Goal: Find specific page/section: Find specific page/section

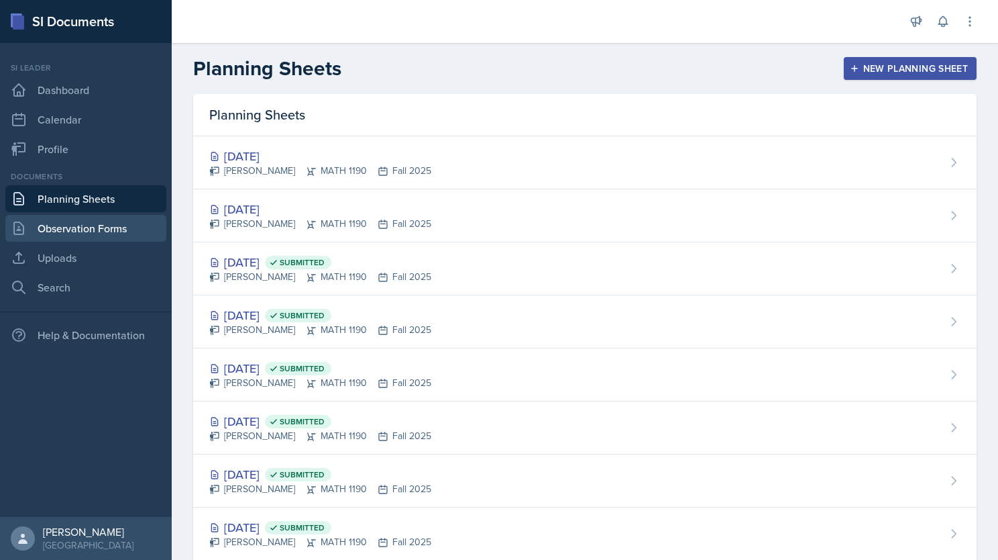
click at [107, 221] on link "Observation Forms" at bounding box center [85, 228] width 161 height 27
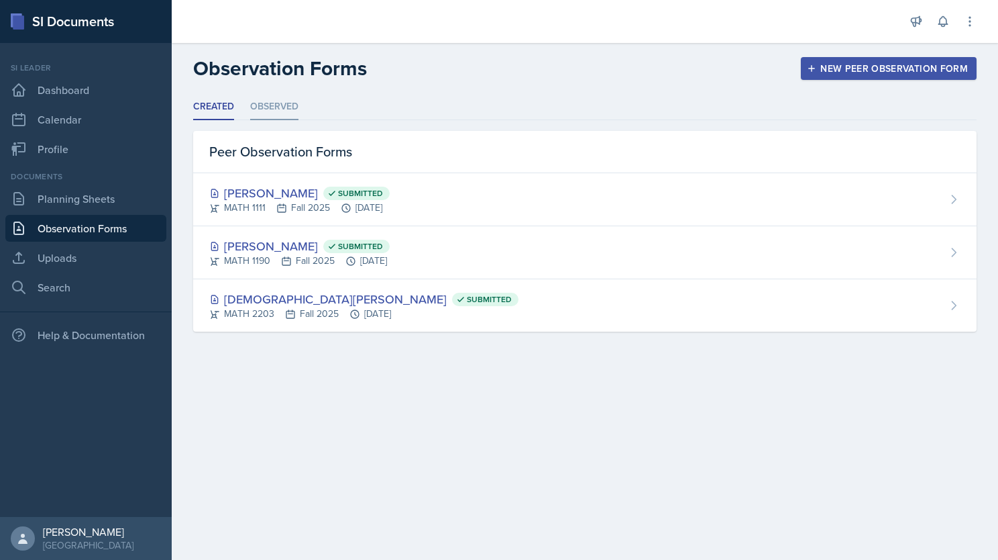
click at [266, 116] on li "Observed" at bounding box center [274, 107] width 48 height 26
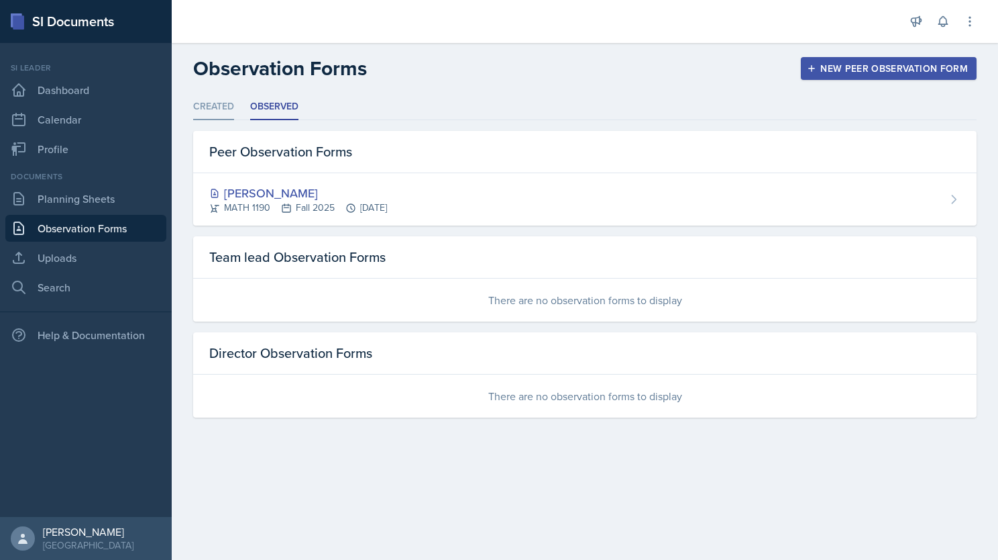
click at [217, 113] on li "Created" at bounding box center [213, 107] width 41 height 26
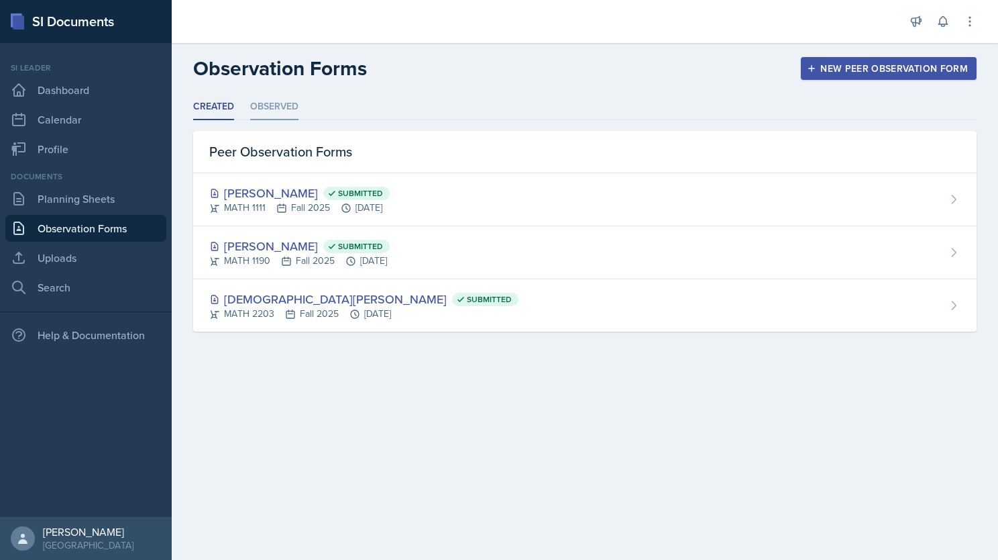
click at [260, 109] on li "Observed" at bounding box center [274, 107] width 48 height 26
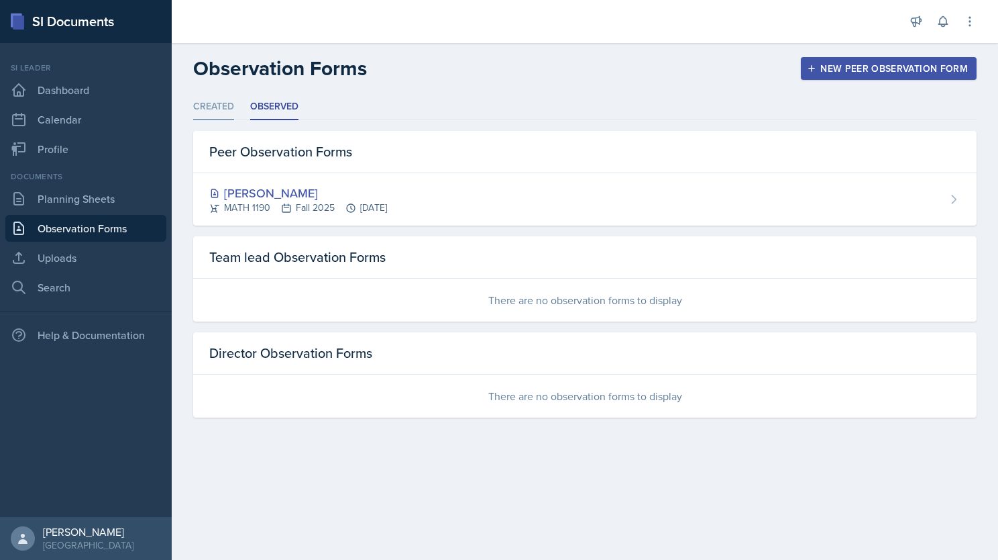
click at [222, 103] on li "Created" at bounding box center [213, 107] width 41 height 26
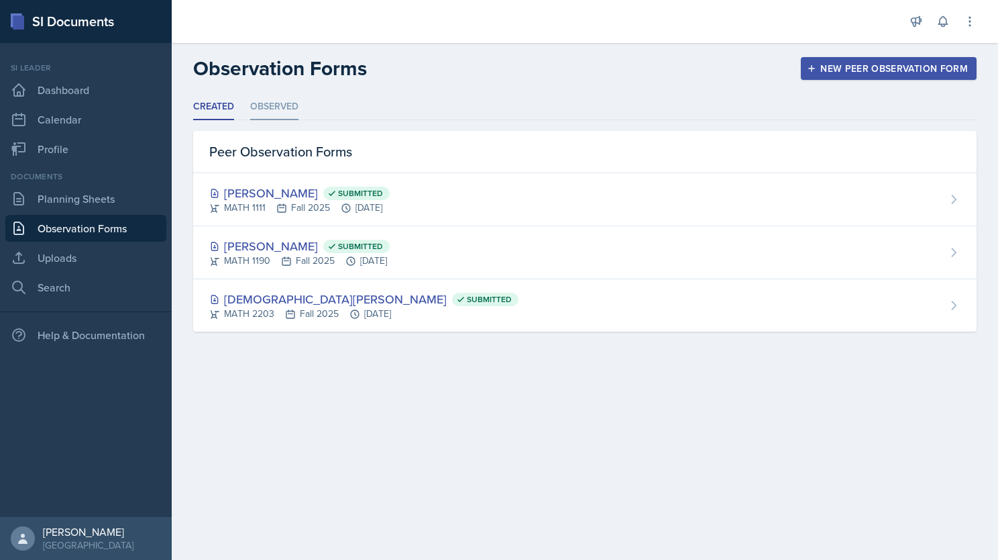
click at [266, 103] on li "Observed" at bounding box center [274, 107] width 48 height 26
click at [268, 98] on li "Observed" at bounding box center [274, 107] width 48 height 26
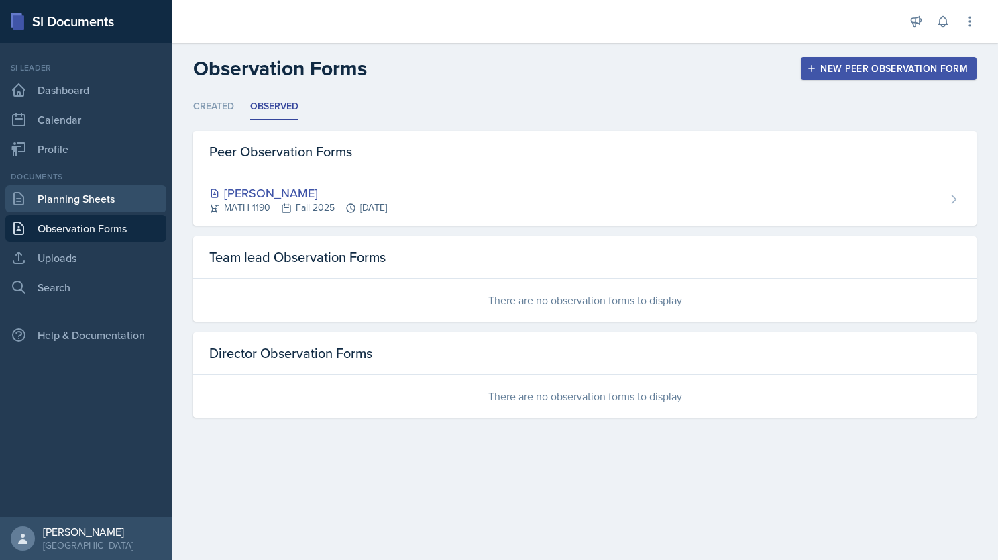
click at [95, 188] on link "Planning Sheets" at bounding box center [85, 198] width 161 height 27
